Goal: Information Seeking & Learning: Learn about a topic

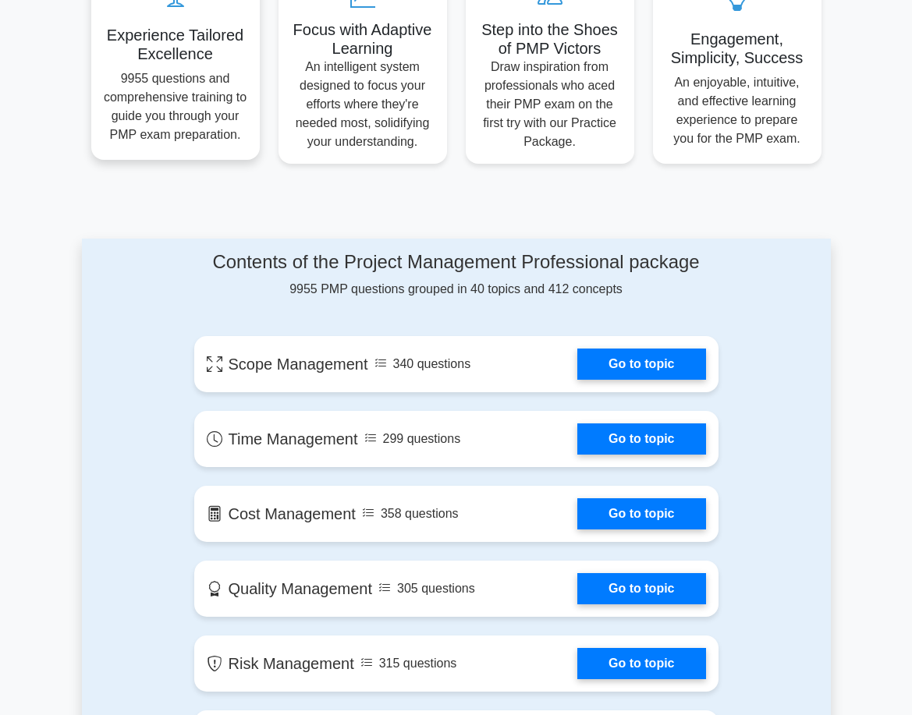
scroll to position [624, 0]
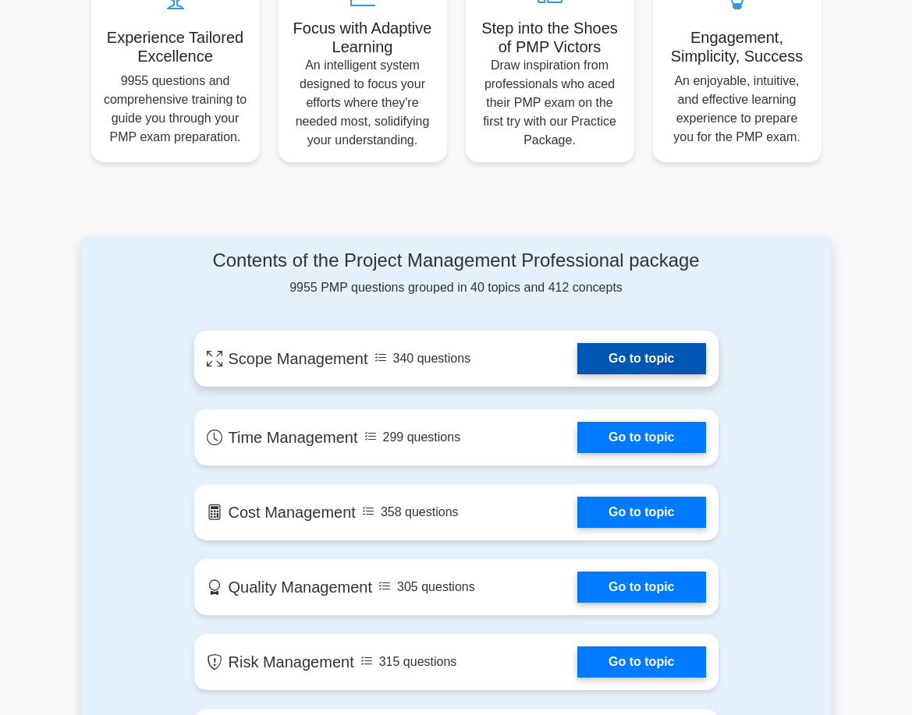
click at [627, 353] on link "Go to topic" at bounding box center [641, 358] width 128 height 31
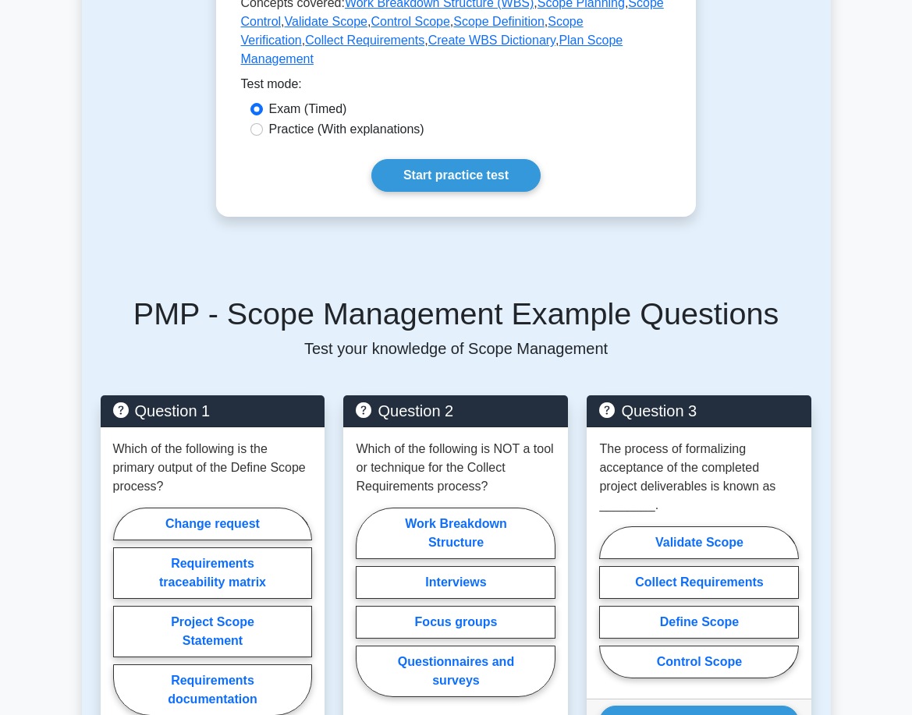
scroll to position [546, 0]
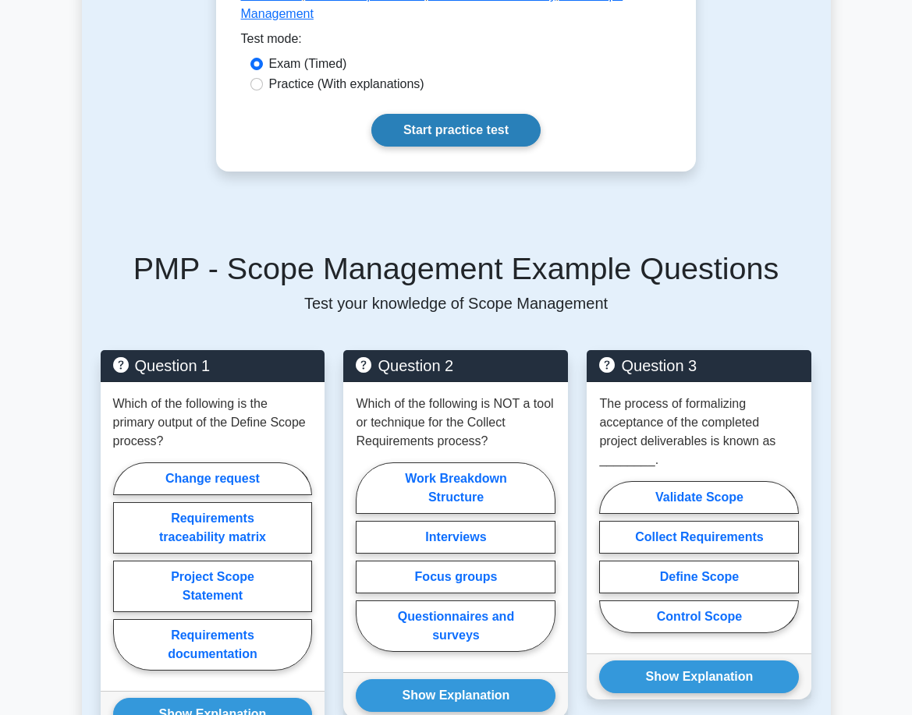
click at [446, 114] on link "Start practice test" at bounding box center [455, 130] width 169 height 33
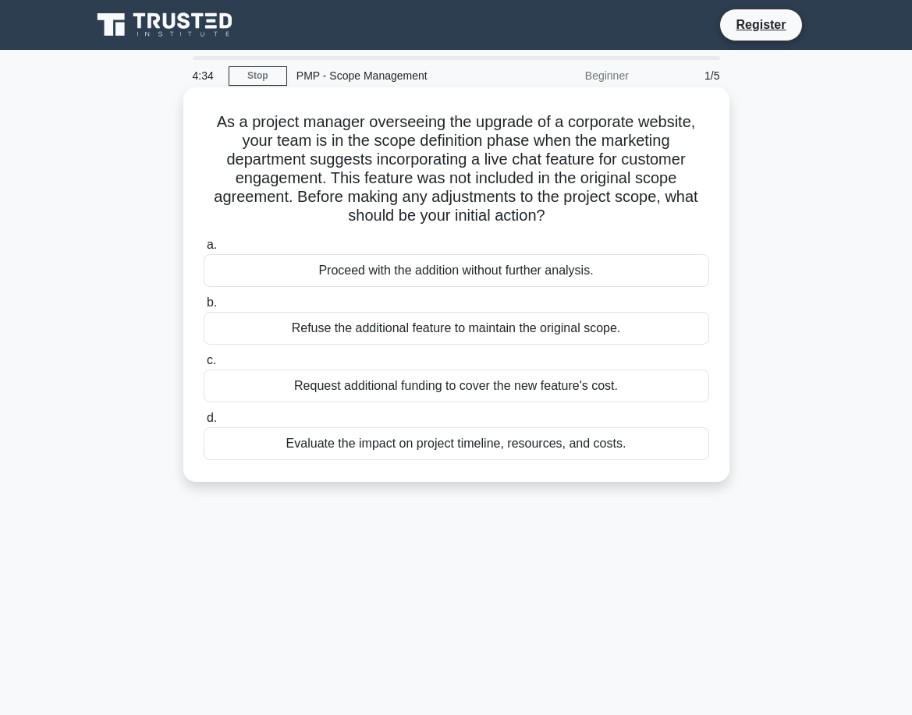
click at [349, 376] on div "Request additional funding to cover the new feature's cost." at bounding box center [456, 386] width 505 height 33
click at [204, 366] on input "c. Request additional funding to cover the new feature's cost." at bounding box center [204, 361] width 0 height 10
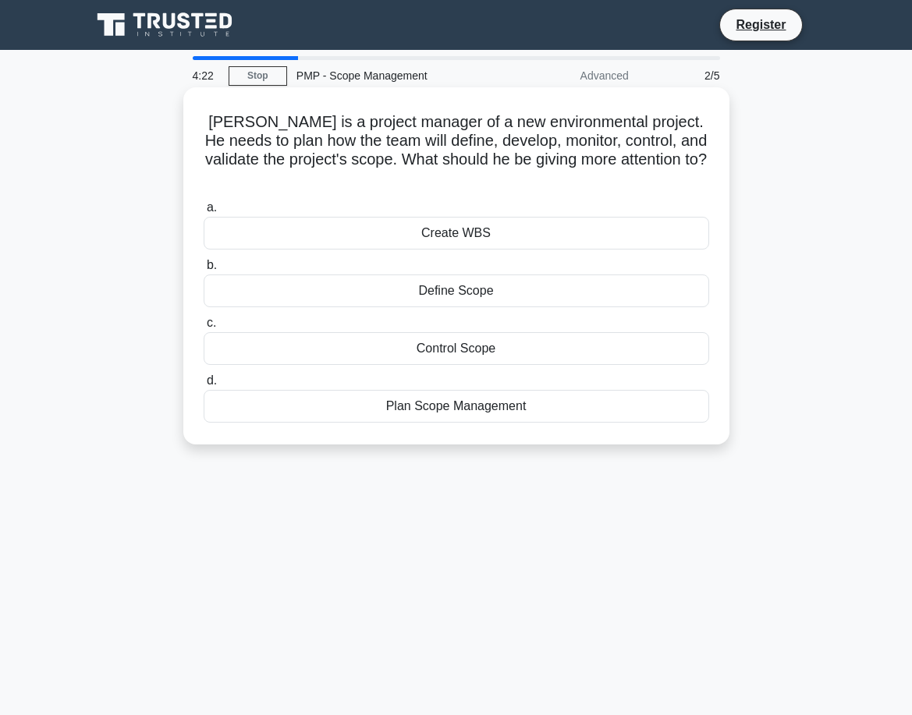
click at [350, 275] on div "Define Scope" at bounding box center [456, 291] width 505 height 33
click at [204, 268] on input "b. Define Scope" at bounding box center [204, 266] width 0 height 10
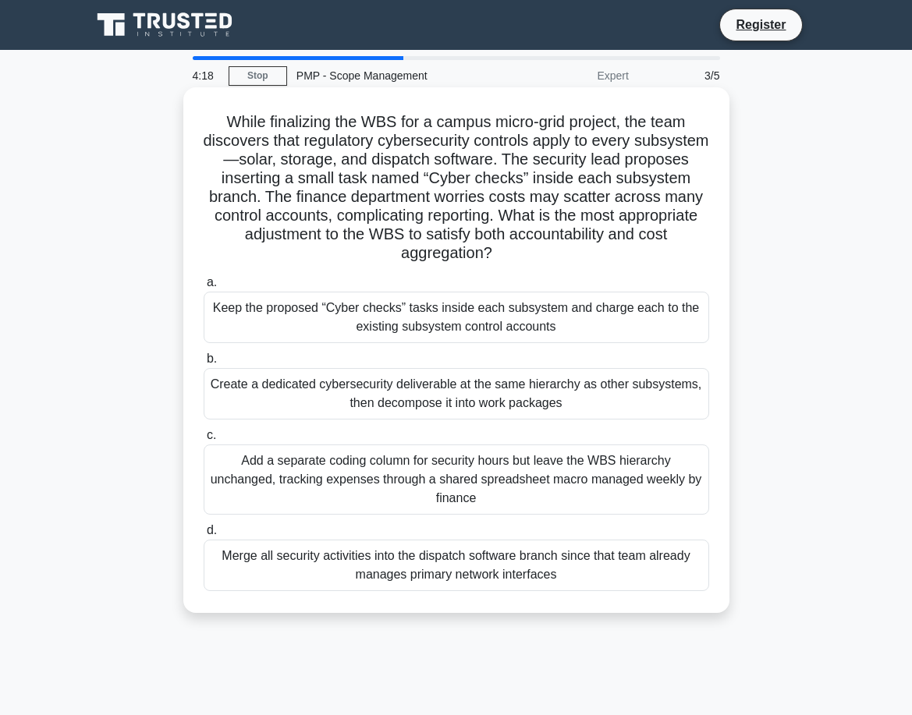
click at [320, 480] on div "Add a separate coding column for security hours but leave the WBS hierarchy unc…" at bounding box center [456, 480] width 505 height 70
click at [204, 441] on input "c. Add a separate coding column for security hours but leave the WBS hierarchy …" at bounding box center [204, 436] width 0 height 10
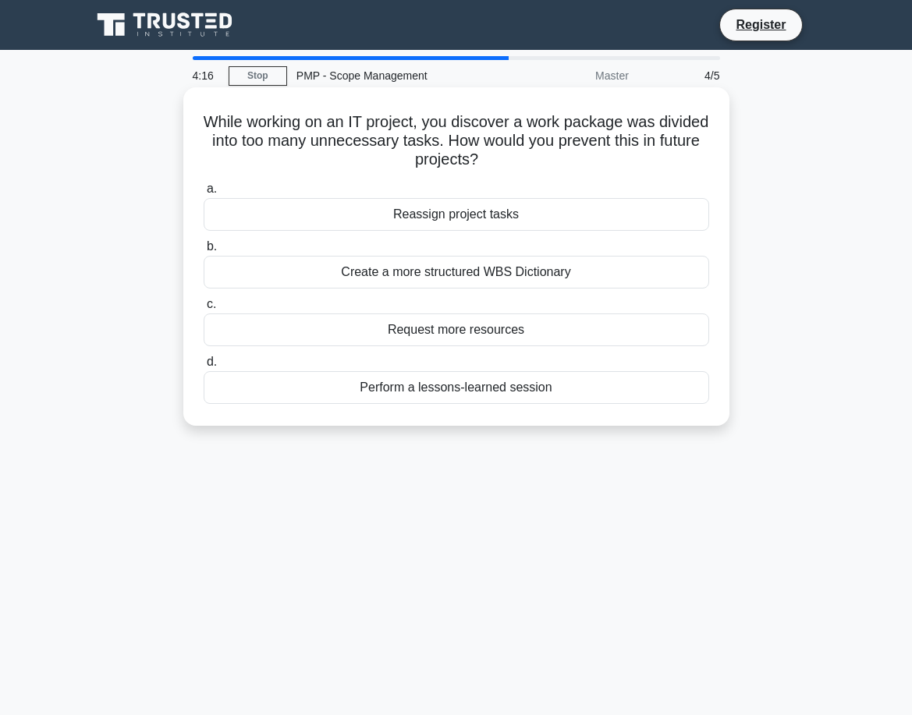
click at [353, 267] on div "Create a more structured WBS Dictionary" at bounding box center [456, 272] width 505 height 33
click at [204, 252] on input "b. Create a more structured WBS Dictionary" at bounding box center [204, 247] width 0 height 10
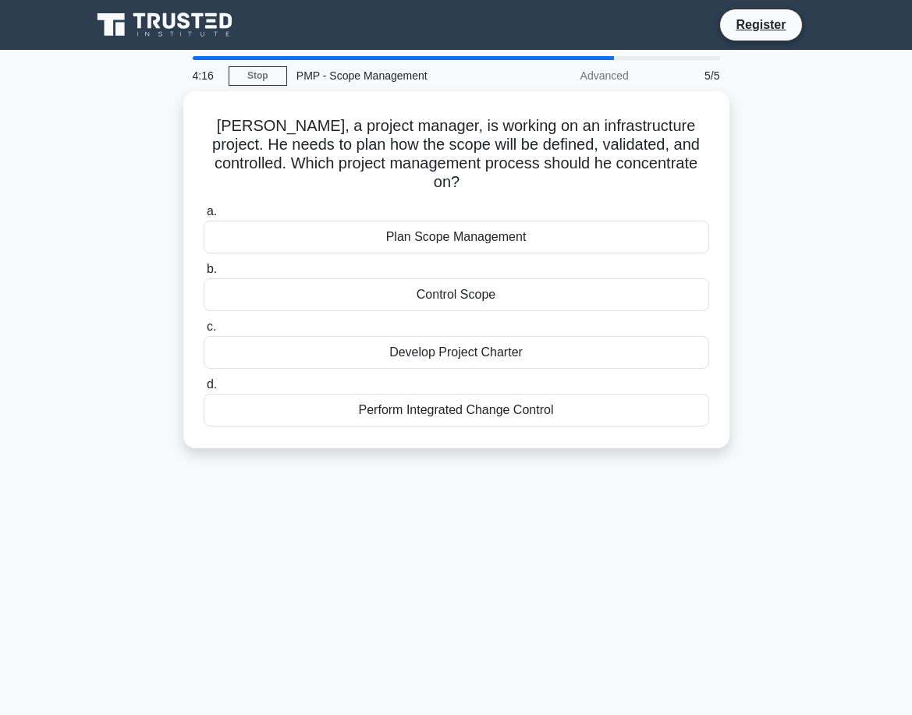
click at [353, 278] on div "Control Scope" at bounding box center [456, 294] width 505 height 33
click at [204, 267] on input "b. Control Scope" at bounding box center [204, 269] width 0 height 10
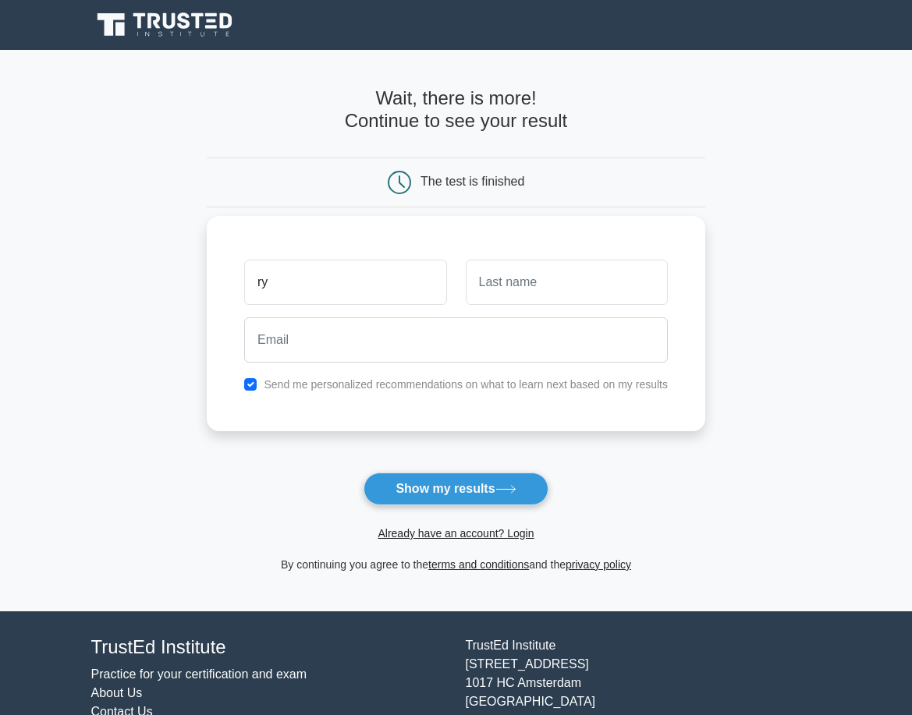
type input "Ryan"
click at [503, 270] on input "text" at bounding box center [567, 282] width 202 height 45
type input "Magero"
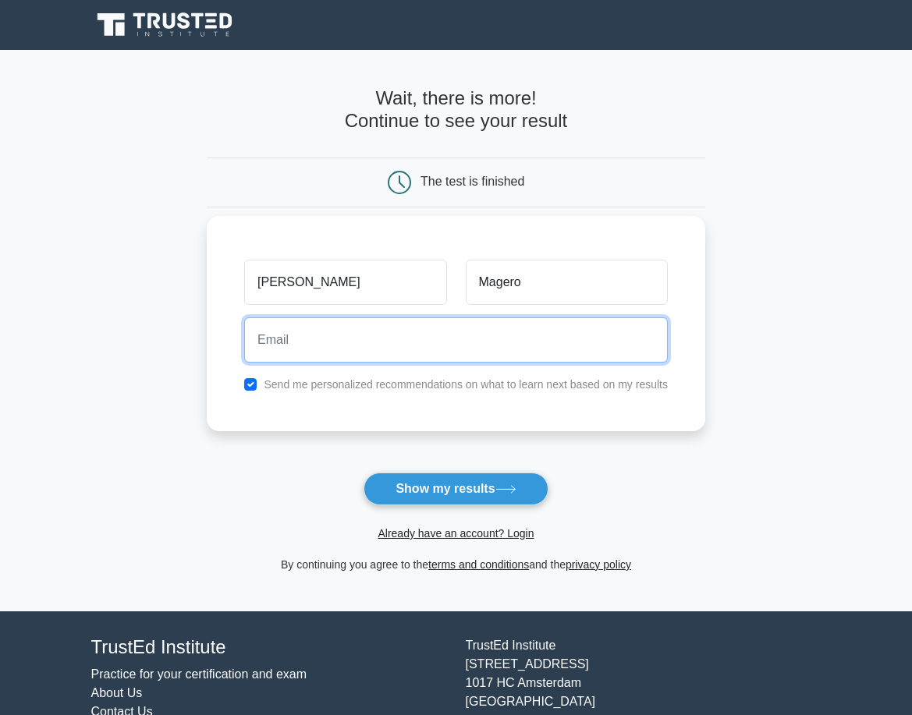
click at [412, 333] on input "email" at bounding box center [456, 339] width 424 height 45
type input "ryanmagero58@gmail.com"
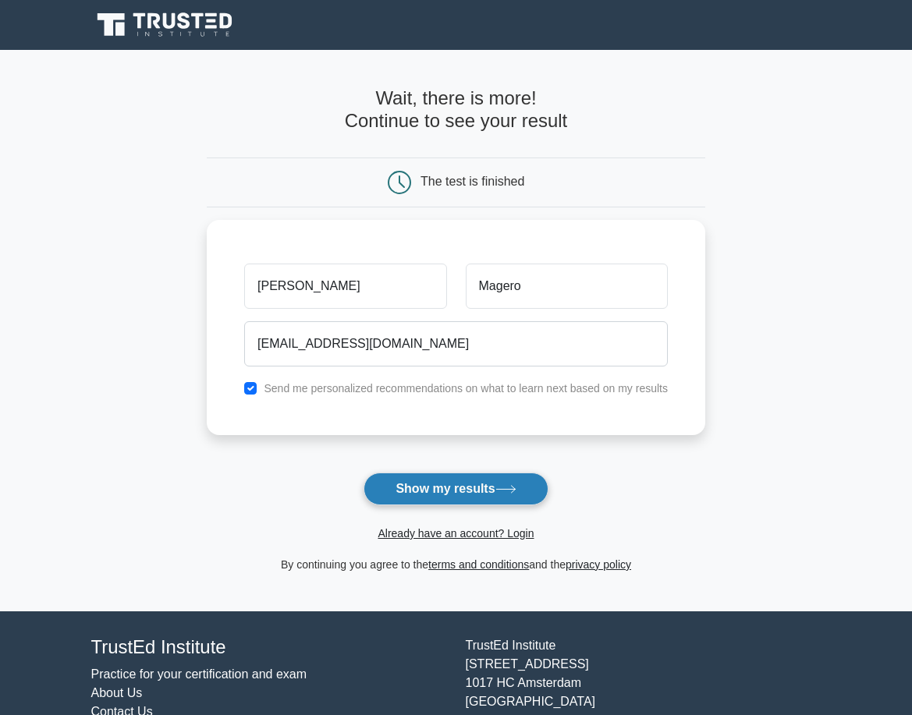
click at [417, 484] on button "Show my results" at bounding box center [455, 489] width 184 height 33
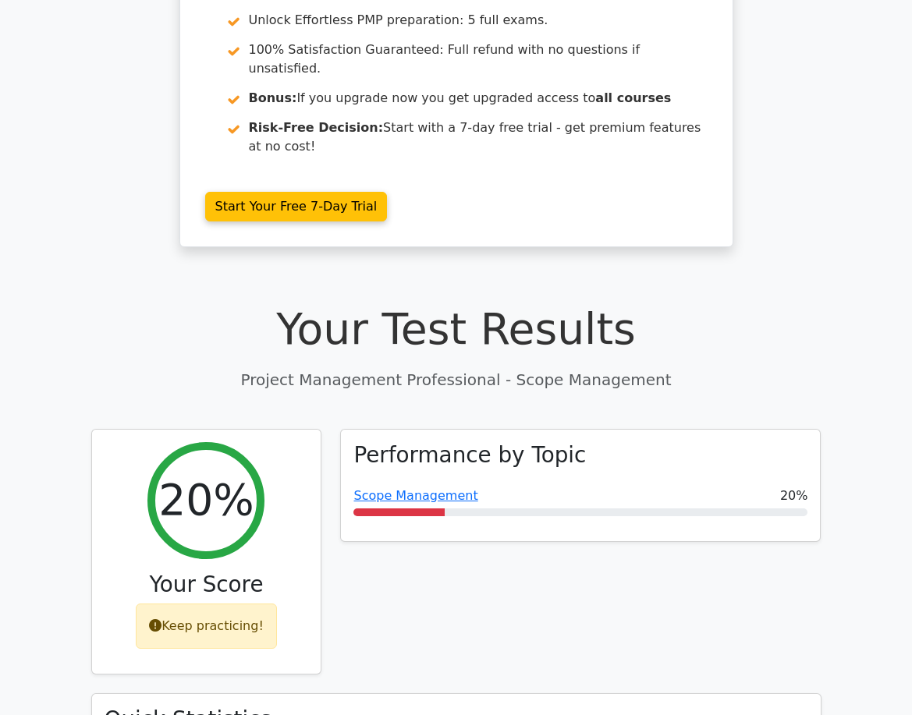
scroll to position [181, 0]
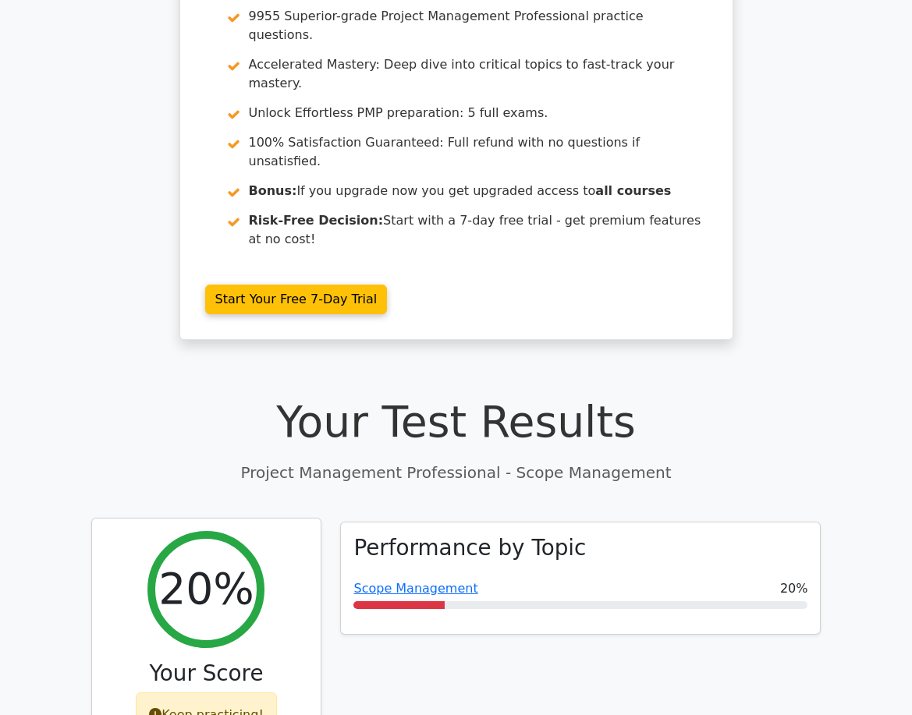
click at [222, 693] on div "Keep practicing!" at bounding box center [206, 715] width 141 height 45
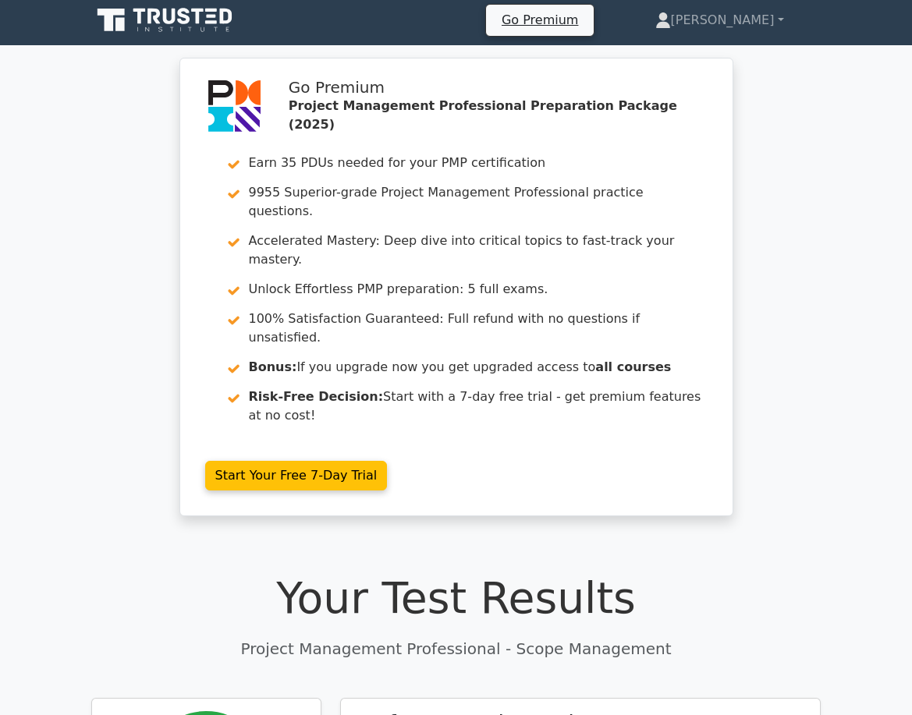
scroll to position [0, 0]
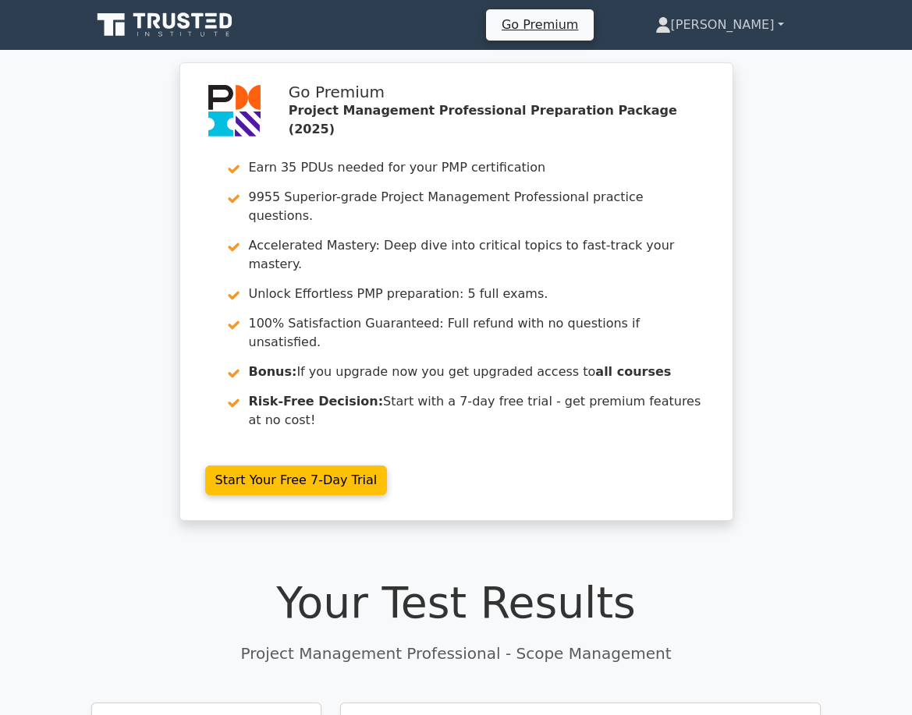
click at [782, 26] on link "[PERSON_NAME]" at bounding box center [720, 24] width 204 height 31
click at [742, 58] on link "Profile" at bounding box center [680, 61] width 123 height 25
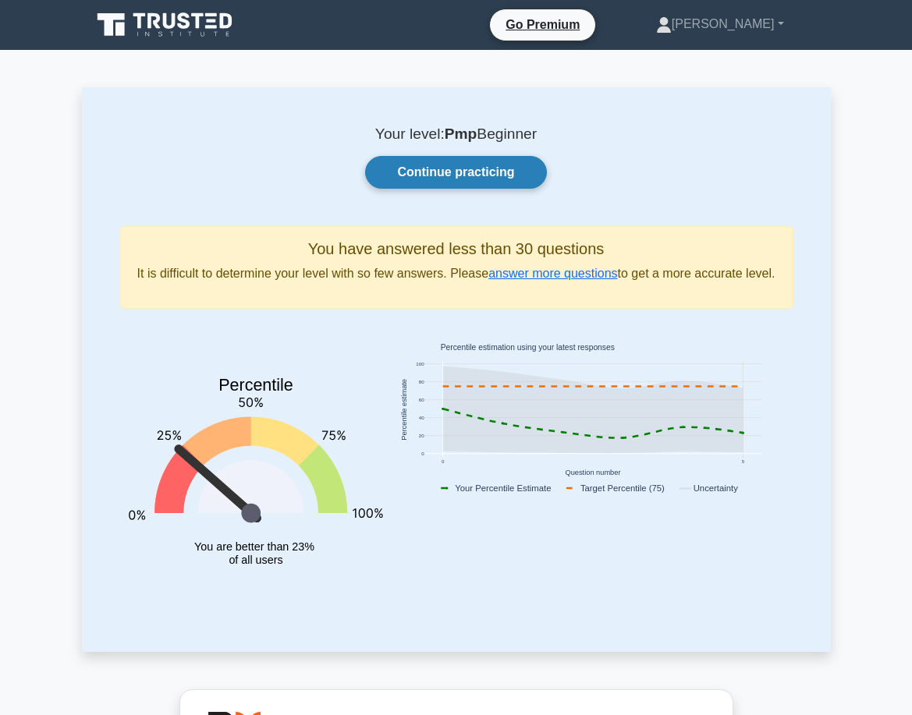
click at [463, 176] on link "Continue practicing" at bounding box center [455, 172] width 181 height 33
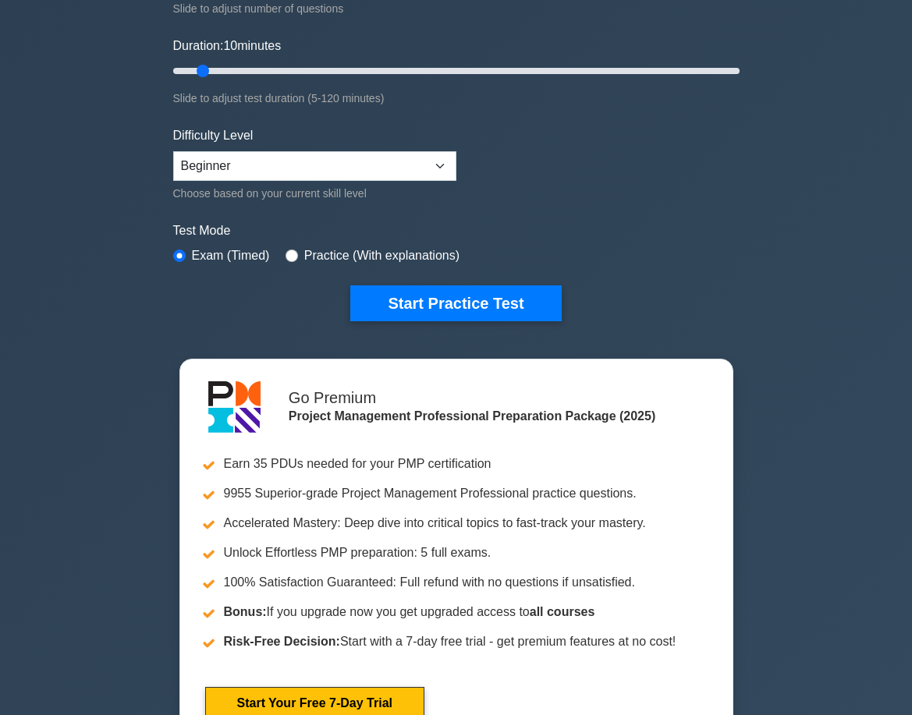
scroll to position [468, 0]
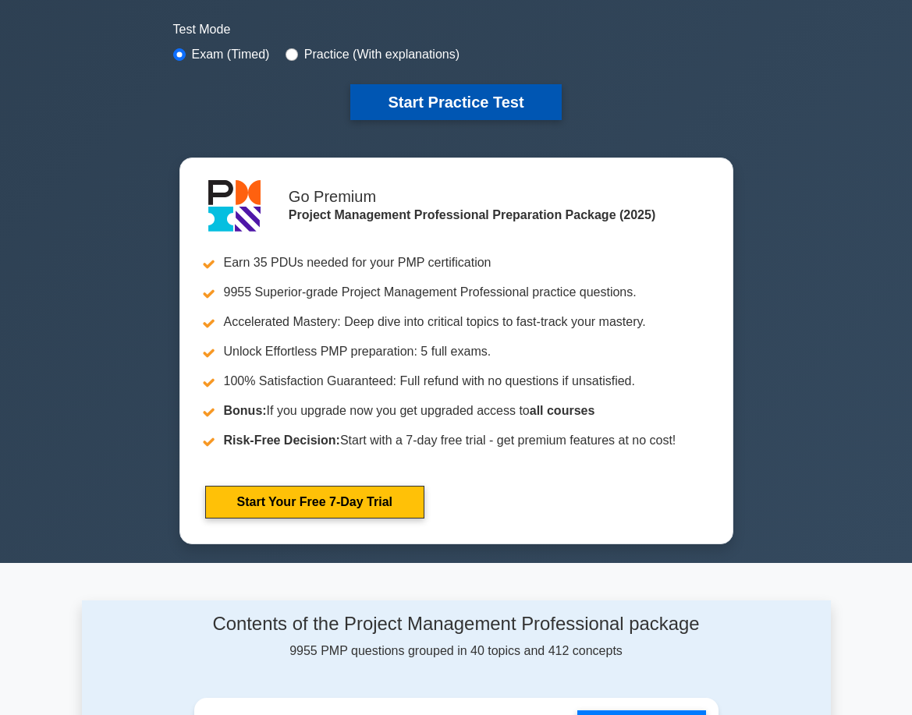
click at [450, 94] on button "Start Practice Test" at bounding box center [455, 102] width 211 height 36
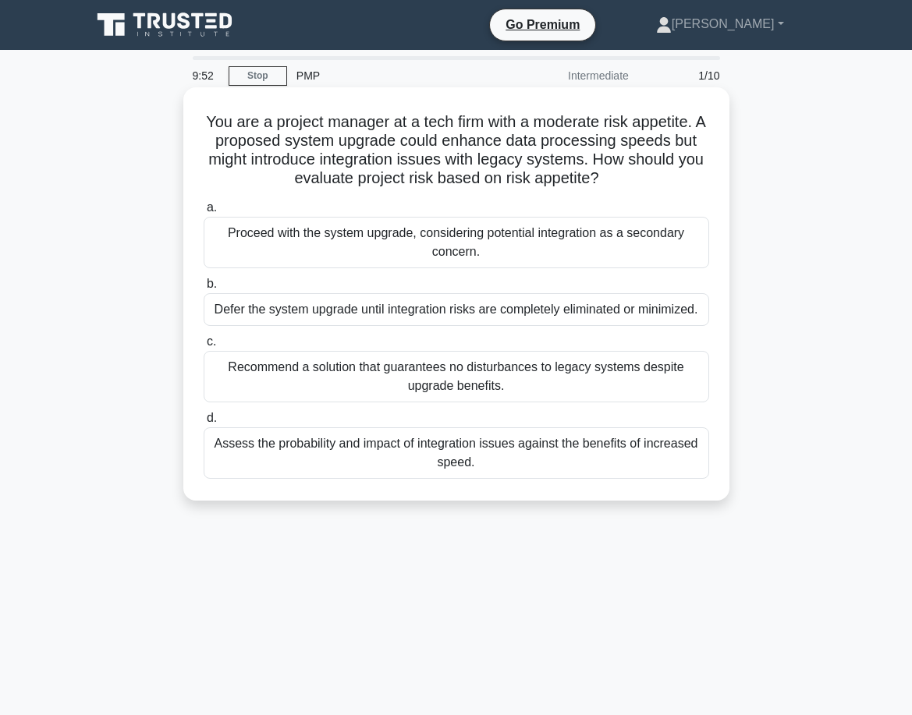
click at [423, 245] on div "Proceed with the system upgrade, considering potential integration as a seconda…" at bounding box center [456, 242] width 505 height 51
click at [204, 213] on input "a. Proceed with the system upgrade, considering potential integration as a seco…" at bounding box center [204, 208] width 0 height 10
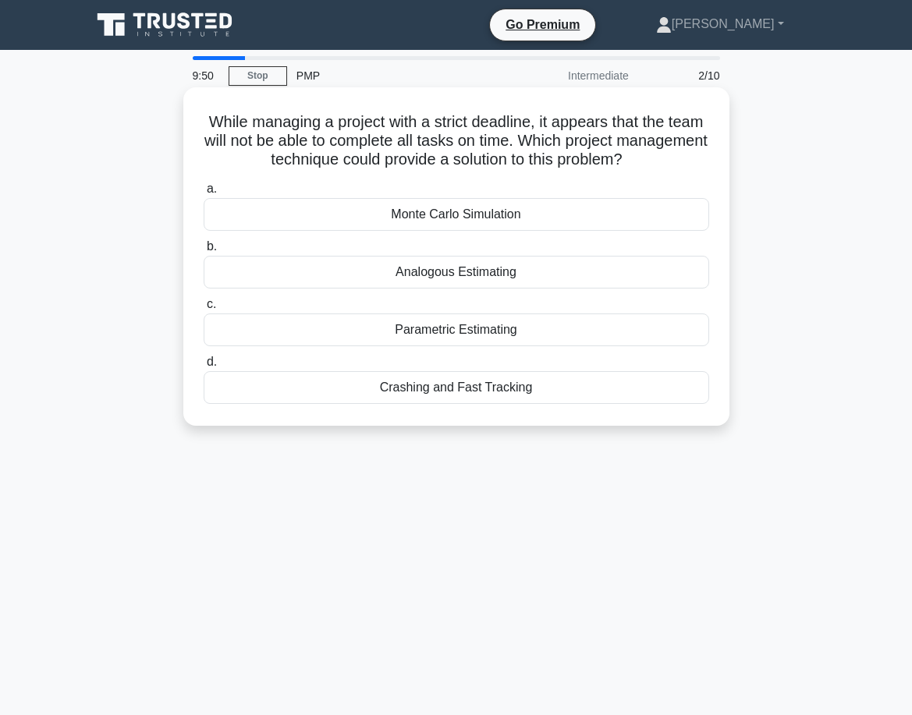
click at [407, 278] on div "Analogous Estimating" at bounding box center [456, 272] width 505 height 33
click at [204, 252] on input "b. Analogous Estimating" at bounding box center [204, 247] width 0 height 10
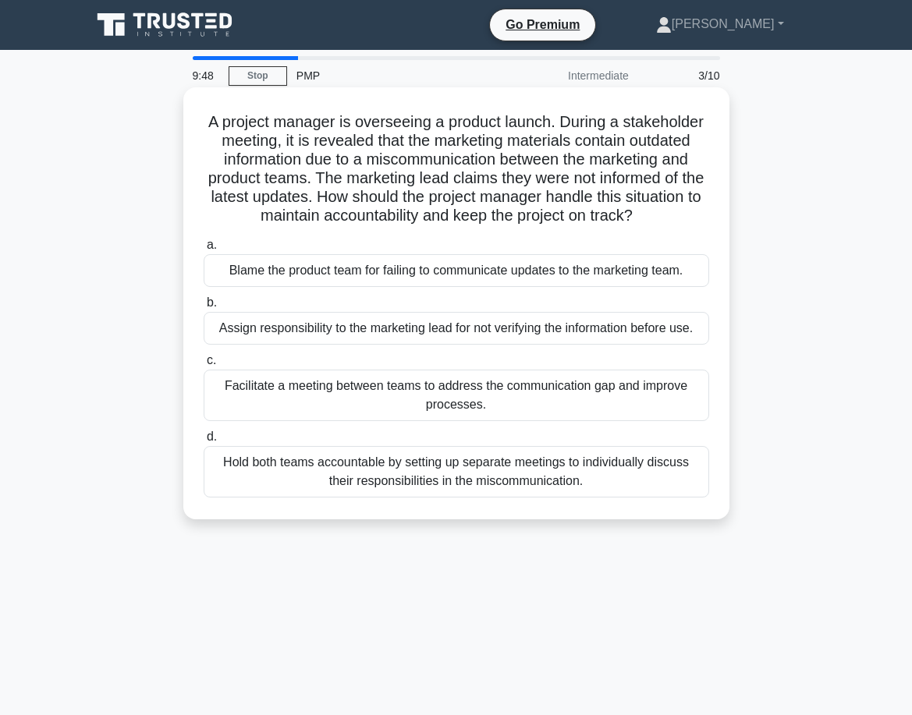
click at [395, 328] on div "Assign responsibility to the marketing lead for not verifying the information b…" at bounding box center [456, 328] width 505 height 33
click at [204, 308] on input "b. Assign responsibility to the marketing lead for not verifying the informatio…" at bounding box center [204, 303] width 0 height 10
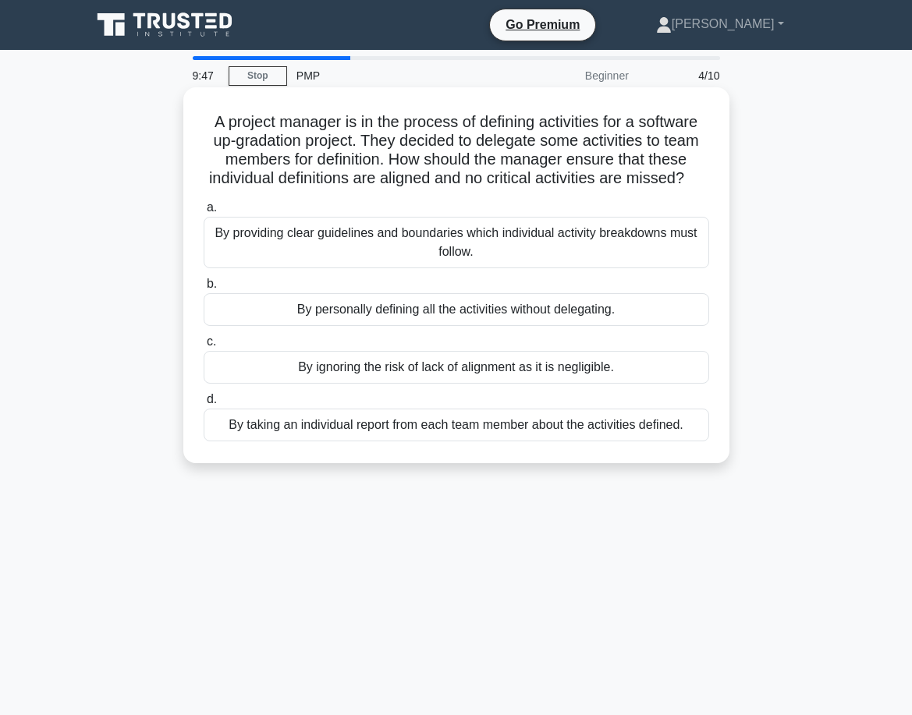
click at [424, 250] on div "By providing clear guidelines and boundaries which individual activity breakdow…" at bounding box center [456, 242] width 505 height 51
click at [204, 213] on input "a. By providing clear guidelines and boundaries which individual activity break…" at bounding box center [204, 208] width 0 height 10
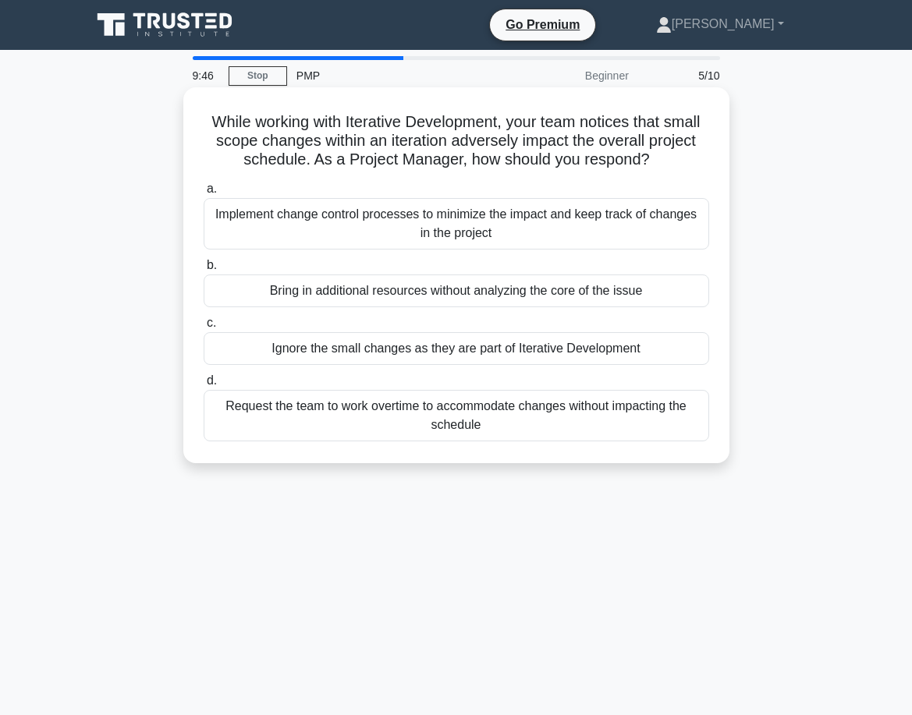
click at [377, 300] on div "Bring in additional resources without analyzing the core of the issue" at bounding box center [456, 291] width 505 height 33
click at [204, 271] on input "b. Bring in additional resources without analyzing the core of the issue" at bounding box center [204, 266] width 0 height 10
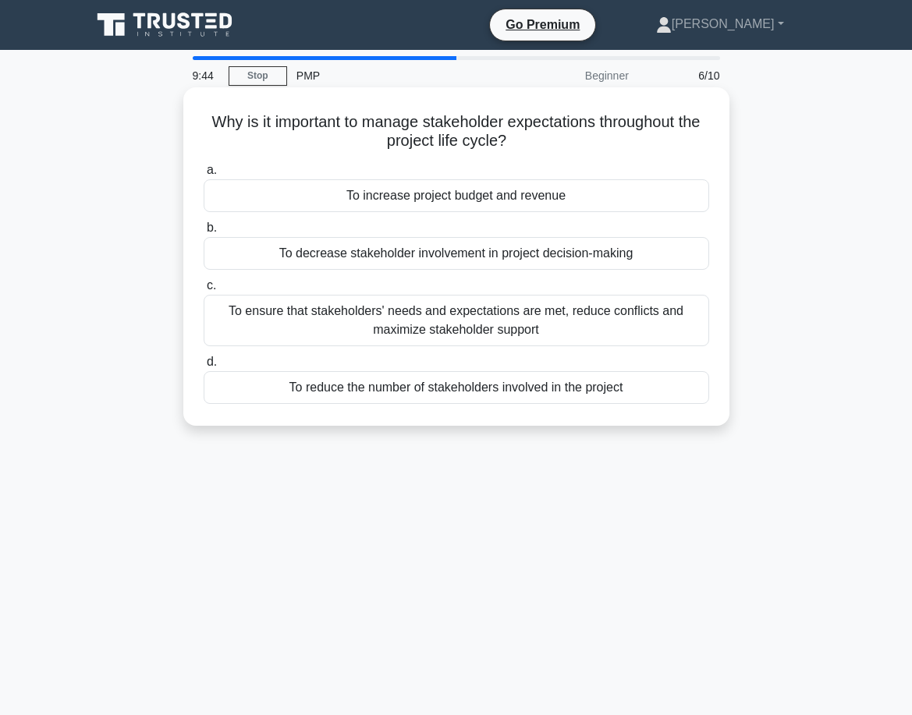
click at [341, 384] on div "To reduce the number of stakeholders involved in the project" at bounding box center [456, 387] width 505 height 33
click at [204, 367] on input "d. To reduce the number of stakeholders involved in the project" at bounding box center [204, 362] width 0 height 10
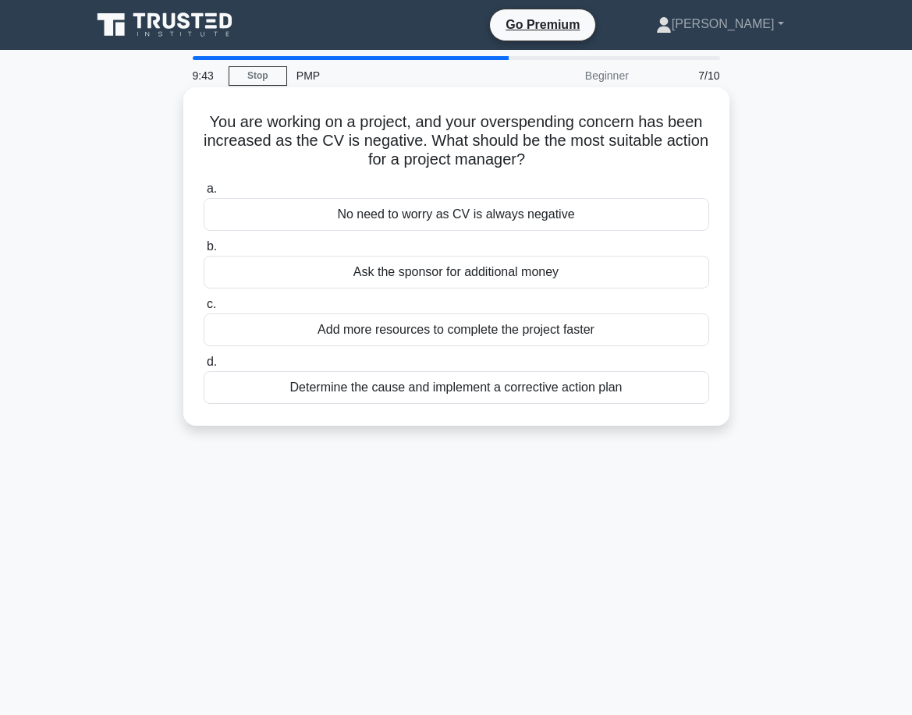
click at [477, 277] on div "Ask the sponsor for additional money" at bounding box center [456, 272] width 505 height 33
click at [204, 252] on input "b. Ask the sponsor for additional money" at bounding box center [204, 247] width 0 height 10
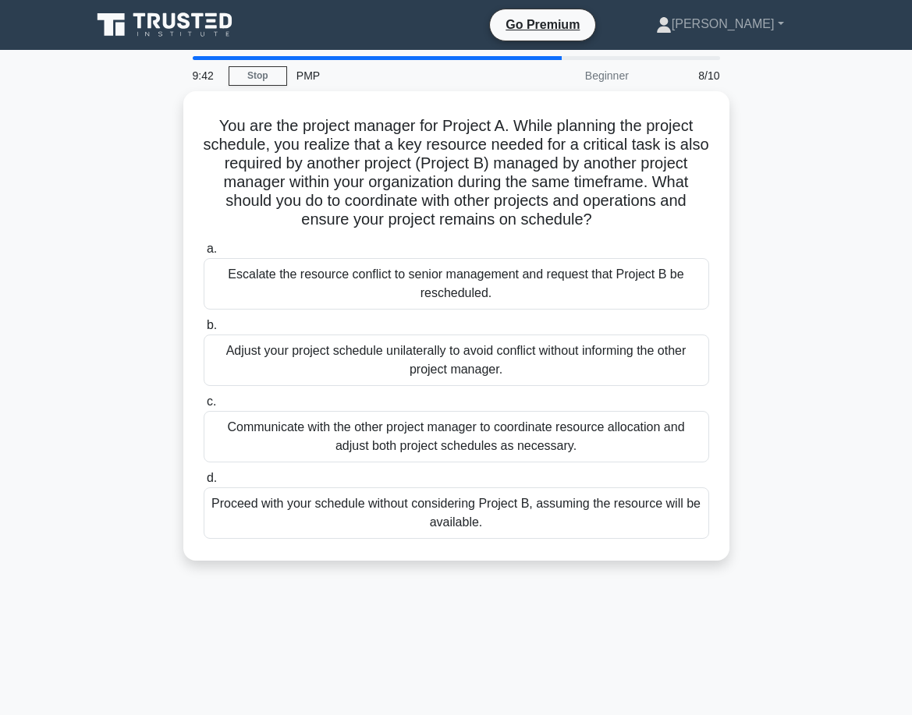
click at [477, 277] on div "Escalate the resource conflict to senior management and request that Project B …" at bounding box center [456, 283] width 505 height 51
click at [204, 254] on input "a. Escalate the resource conflict to senior management and request that Project…" at bounding box center [204, 249] width 0 height 10
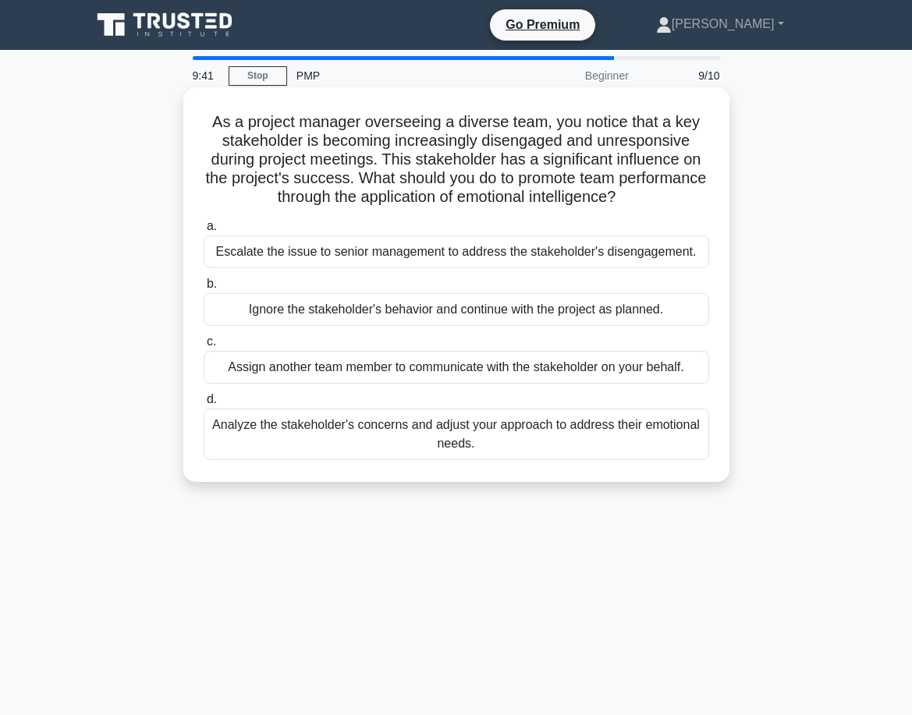
click at [413, 310] on div "Ignore the stakeholder's behavior and continue with the project as planned." at bounding box center [456, 309] width 505 height 33
click at [204, 289] on input "b. Ignore the stakeholder's behavior and continue with the project as planned." at bounding box center [204, 284] width 0 height 10
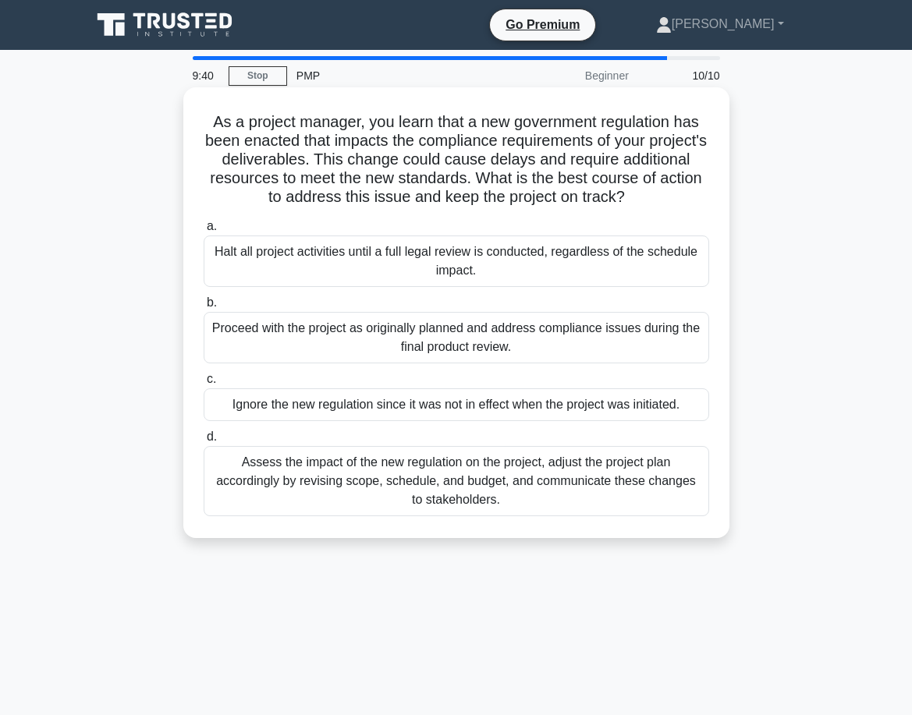
click at [371, 409] on div "Ignore the new regulation since it was not in effect when the project was initi…" at bounding box center [456, 404] width 505 height 33
click at [204, 385] on input "c. Ignore the new regulation since it was not in effect when the project was in…" at bounding box center [204, 379] width 0 height 10
